Goal: Task Accomplishment & Management: Manage account settings

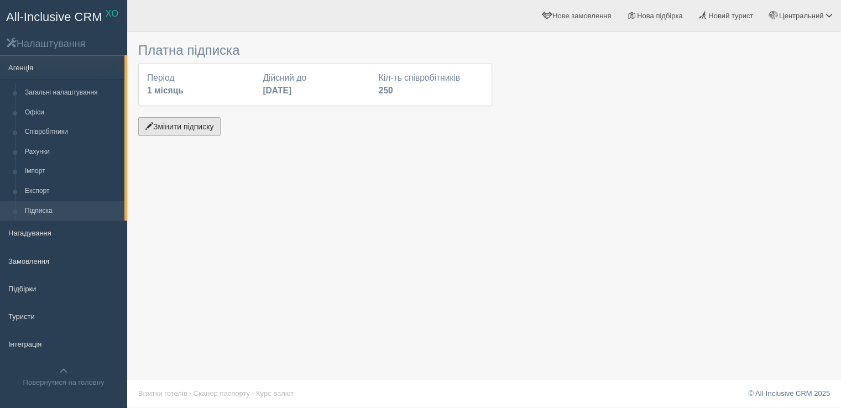
click at [199, 127] on button "Змінити підписку" at bounding box center [179, 126] width 82 height 19
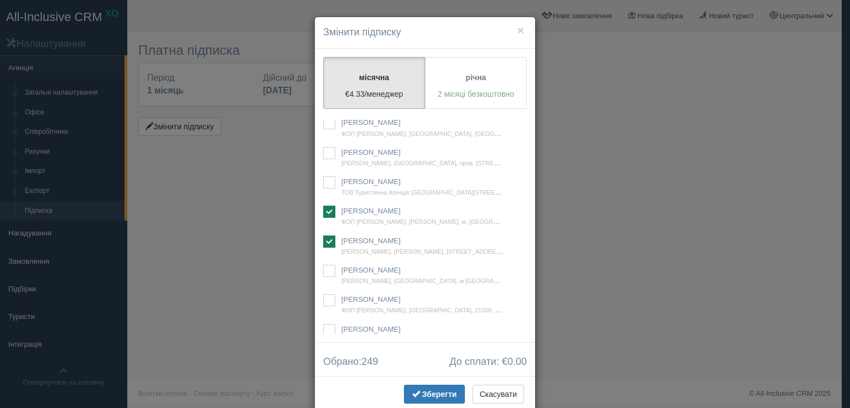
scroll to position [16552, 0]
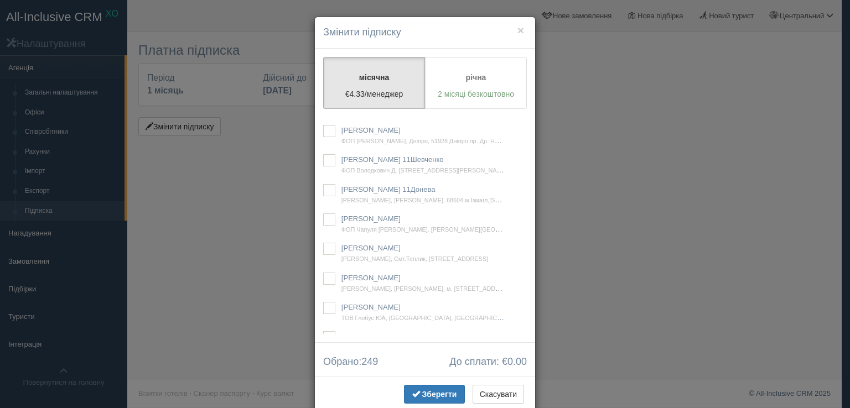
click at [328, 108] on ins at bounding box center [329, 102] width 12 height 12
checkbox input "true"
click at [422, 385] on button "Зберегти" at bounding box center [434, 394] width 61 height 19
click at [433, 392] on span "Зберегти" at bounding box center [439, 394] width 35 height 9
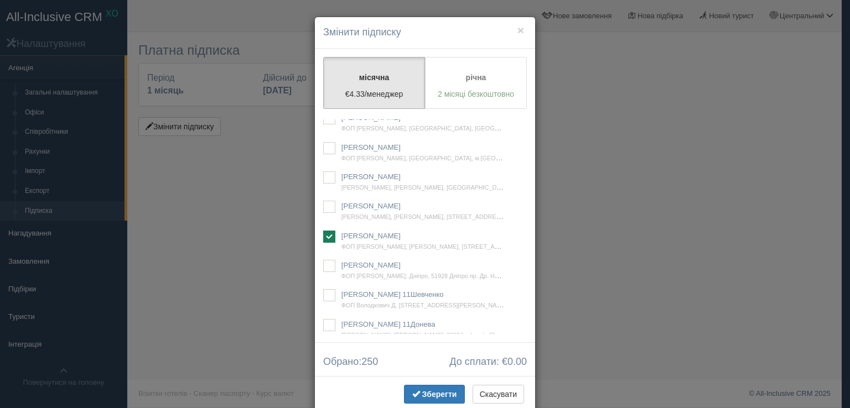
scroll to position [16496, 0]
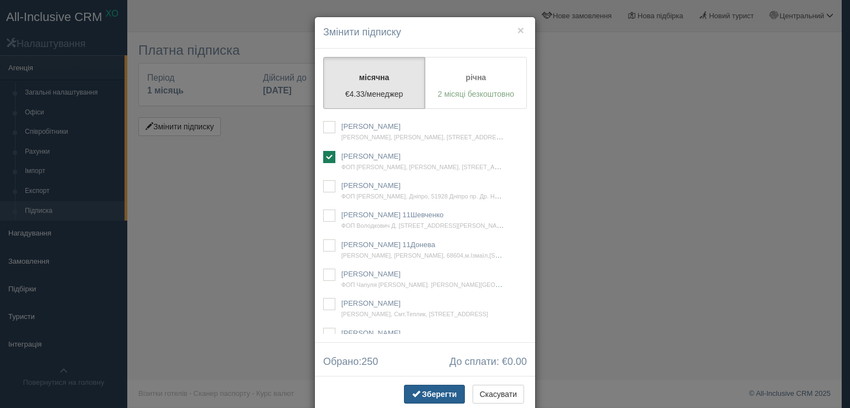
click at [431, 393] on span "Зберегти" at bounding box center [439, 394] width 35 height 9
click at [517, 29] on button "×" at bounding box center [520, 30] width 7 height 12
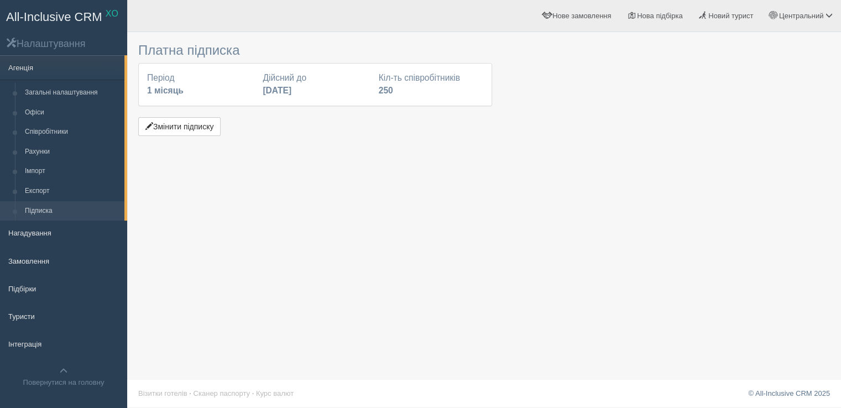
click at [287, 207] on div "Платна підписка Період 1 місяць Дійсний до [DATE] Кіл-ть співробітників 250 Змі…" at bounding box center [484, 204] width 714 height 408
click at [206, 129] on button "Змінити підписку" at bounding box center [179, 126] width 82 height 19
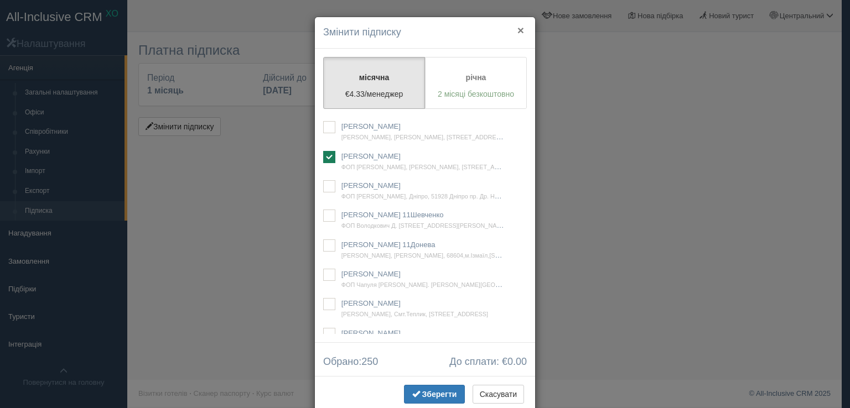
click at [517, 29] on button "×" at bounding box center [520, 30] width 7 height 12
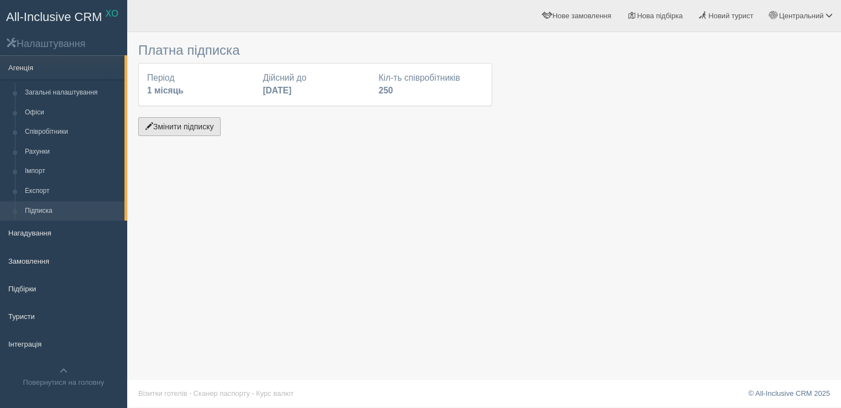
click at [165, 129] on button "Змінити підписку" at bounding box center [179, 126] width 82 height 19
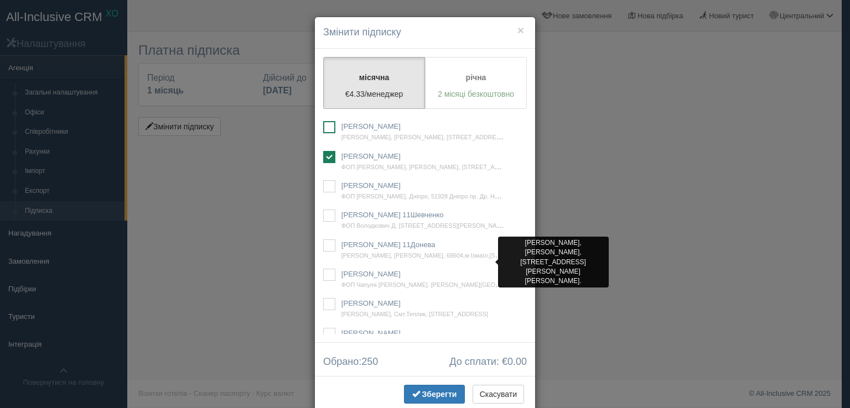
scroll to position [16607, 0]
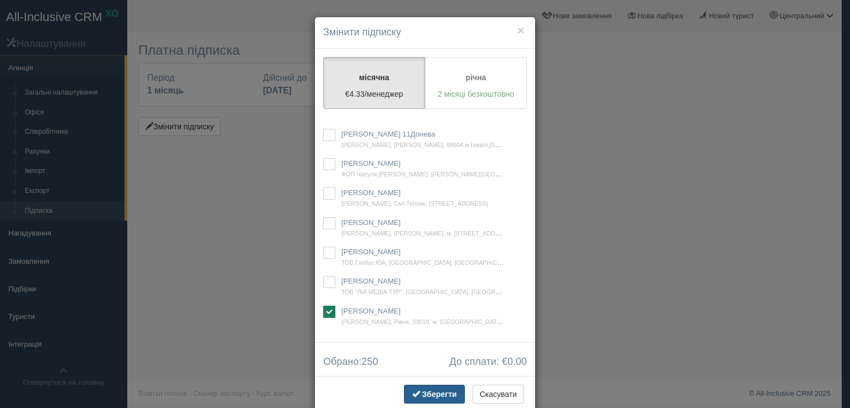
click at [423, 392] on span "Зберегти" at bounding box center [439, 394] width 35 height 9
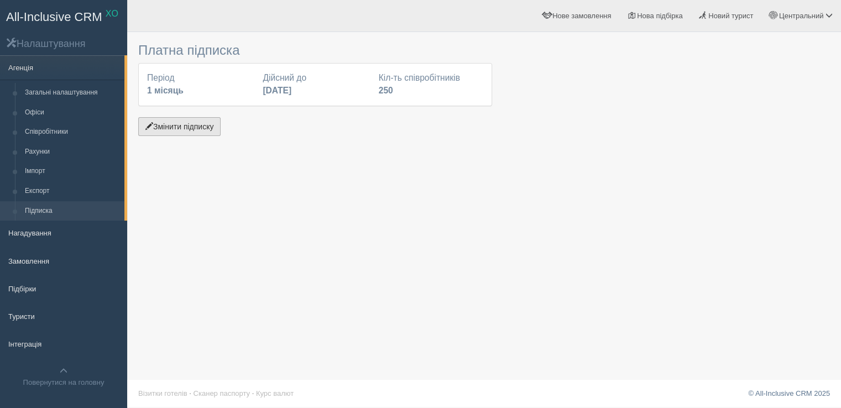
click at [178, 125] on button "Змінити підписку" at bounding box center [179, 126] width 82 height 19
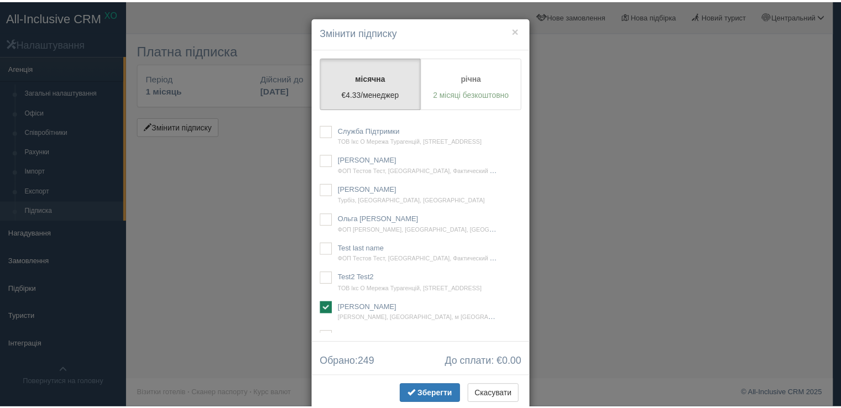
scroll to position [16552, 0]
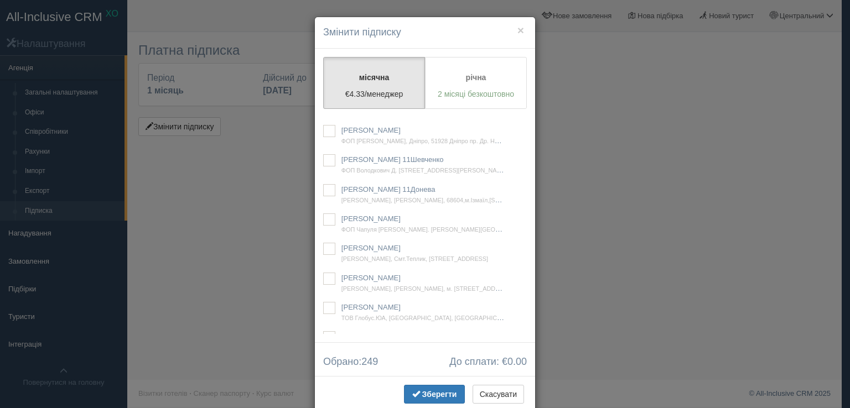
click at [325, 108] on ins at bounding box center [329, 102] width 12 height 12
checkbox input "true"
click at [429, 391] on span "Зберегти" at bounding box center [439, 394] width 35 height 9
